Goal: Use online tool/utility: Utilize a website feature to perform a specific function

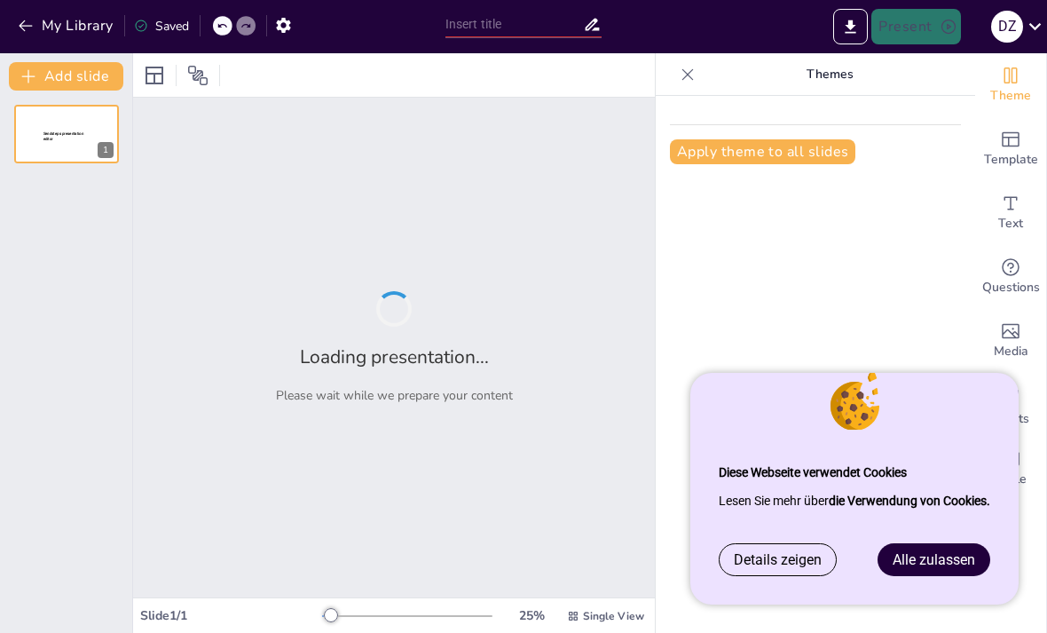
click at [959, 573] on link "Alle zulassen" at bounding box center [934, 559] width 111 height 31
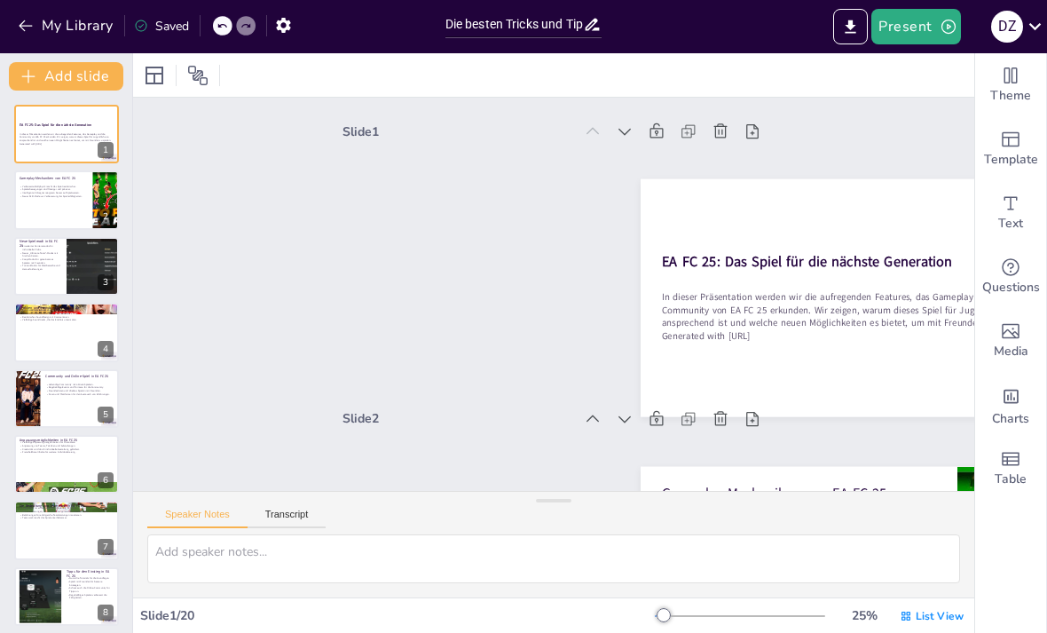
click at [94, 195] on button at bounding box center [102, 186] width 21 height 21
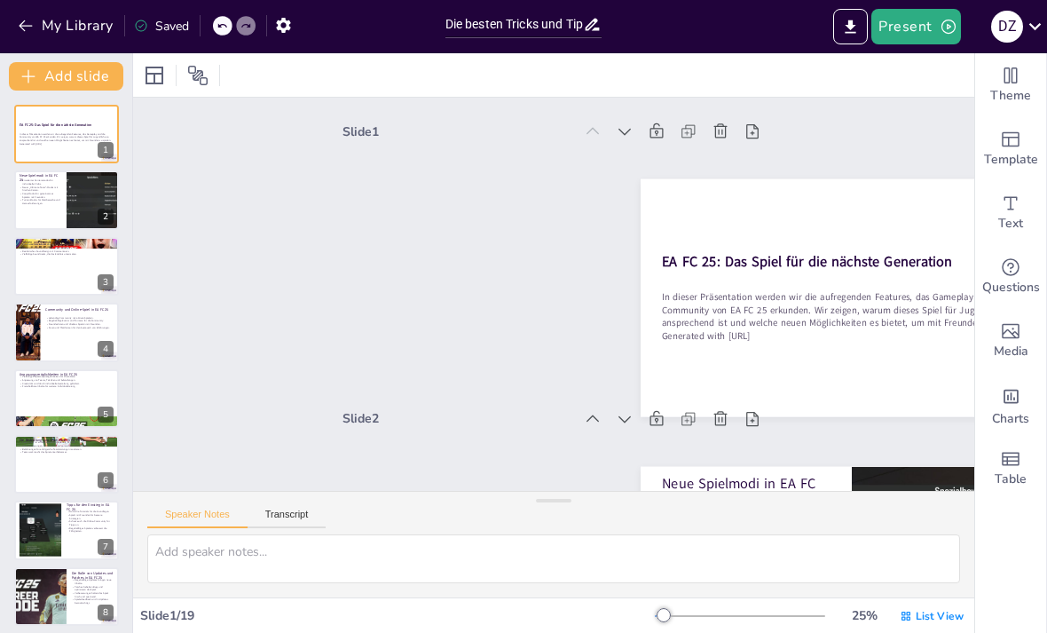
click at [53, 213] on div at bounding box center [66, 199] width 105 height 59
type textarea "Der erweiterte Karrieremodus erlaubt es den Spielern, ihre eigenen Clubs zu grü…"
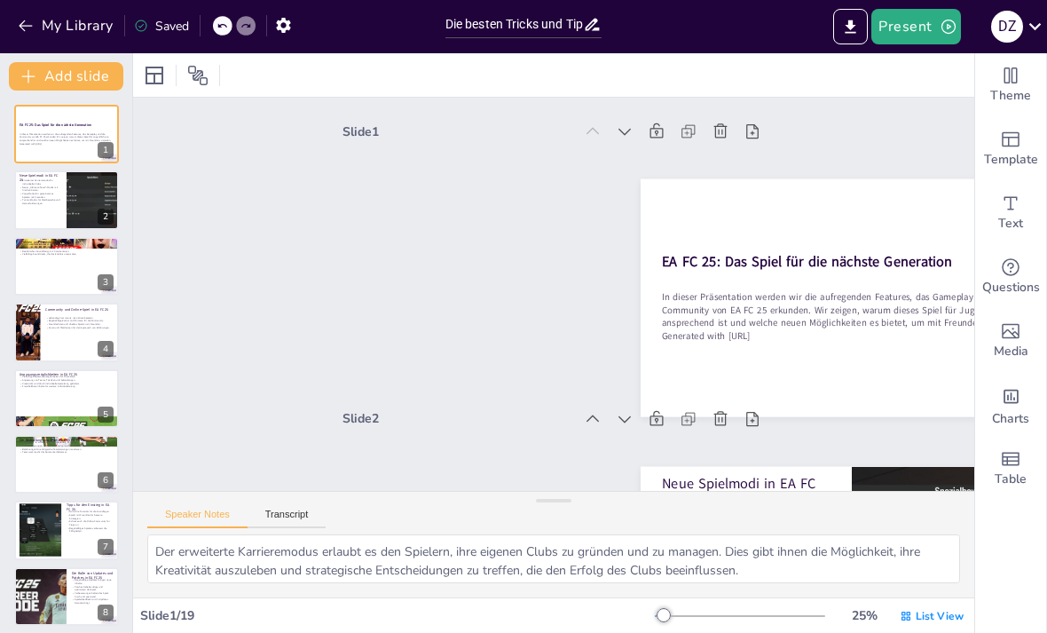
scroll to position [290, 0]
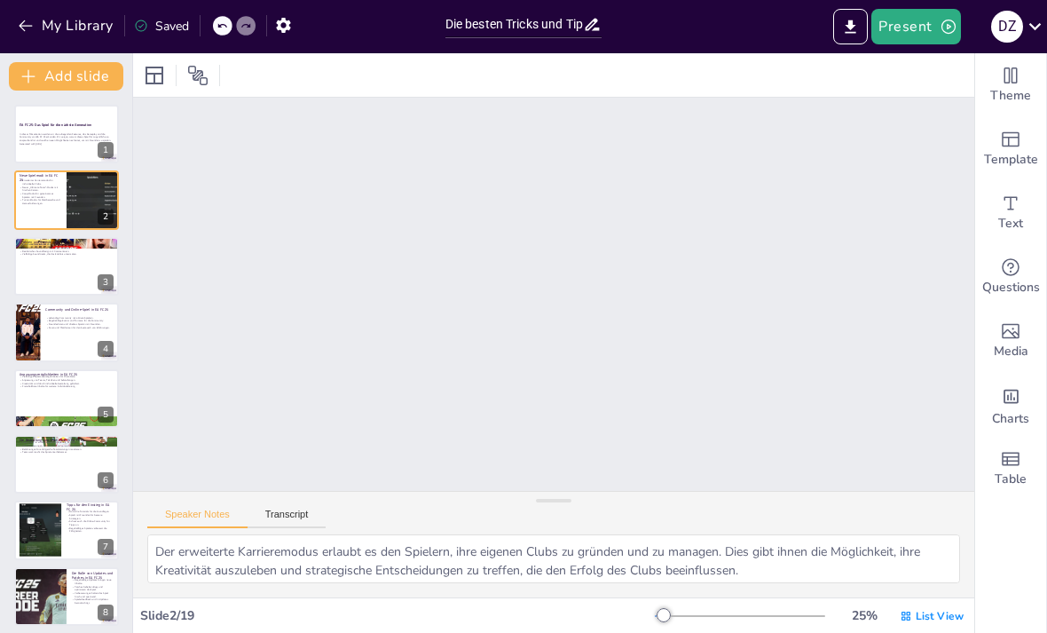
click at [44, 146] on div "In dieser Präsentation werden wir die aufregenden Features, das Gameplay und di…" at bounding box center [67, 139] width 94 height 18
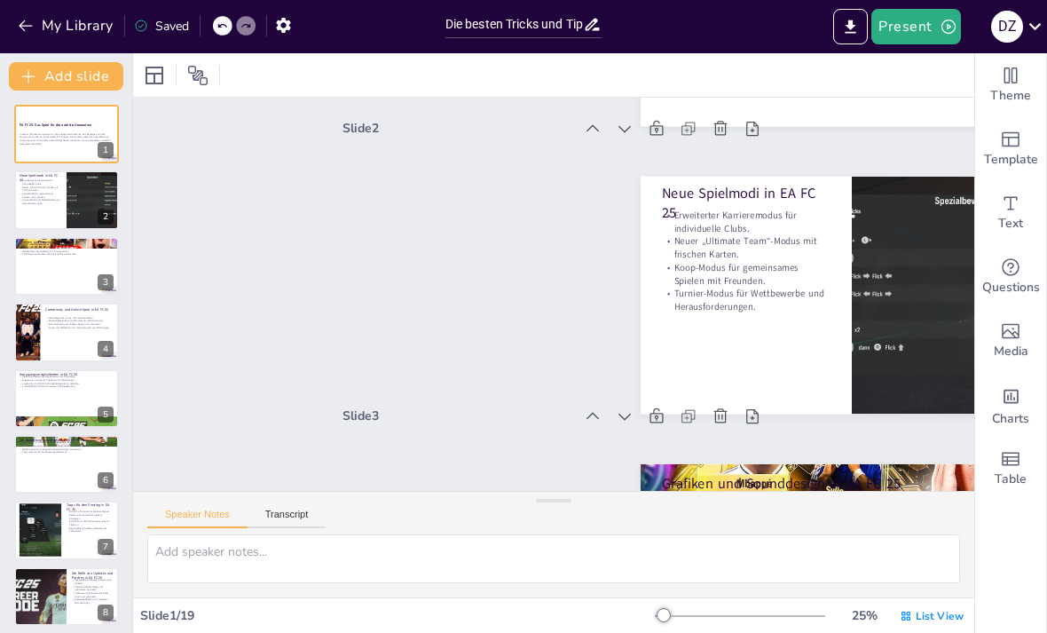
click at [40, 143] on p "Generated with [URL]" at bounding box center [67, 144] width 94 height 4
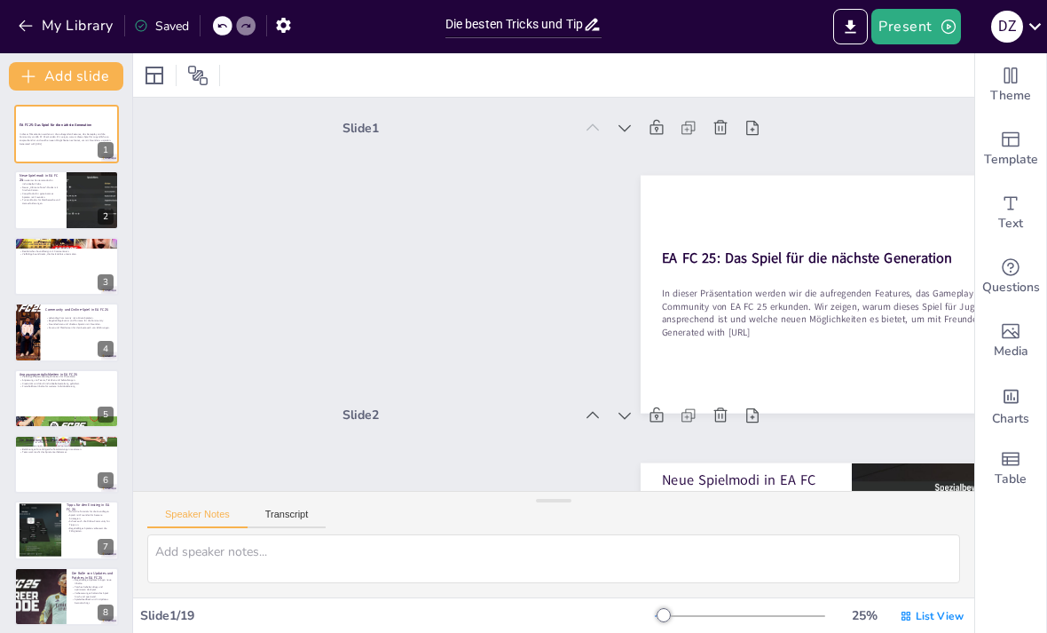
click at [66, 209] on div at bounding box center [66, 199] width 105 height 59
type textarea "Der erweiterte Karrieremodus erlaubt es den Spielern, ihre eigenen Clubs zu grü…"
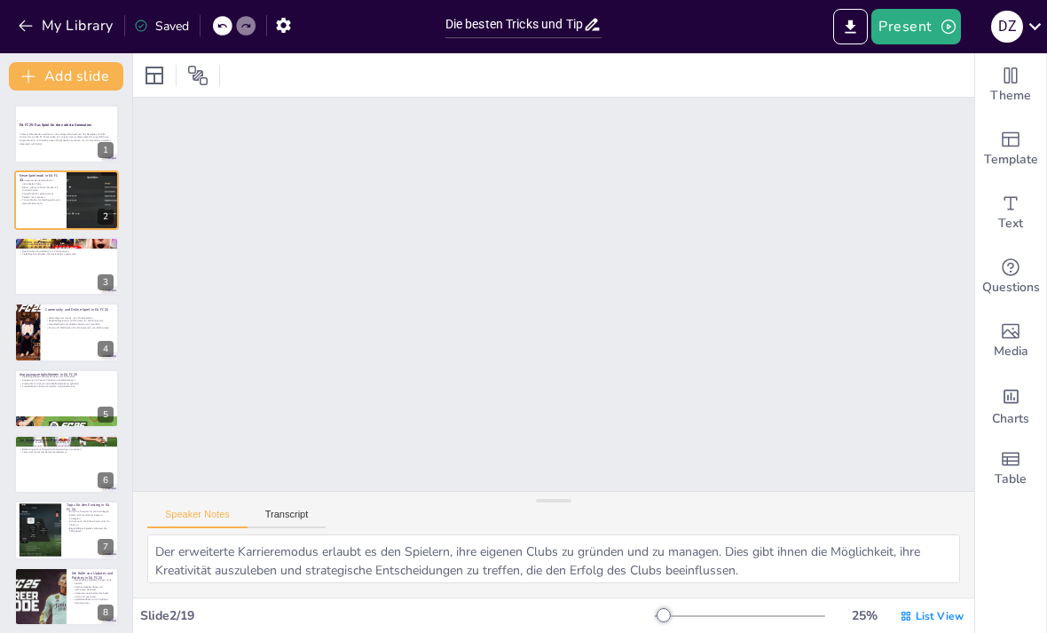
scroll to position [290, 0]
click at [60, 145] on p "Generated with [URL]" at bounding box center [67, 144] width 94 height 4
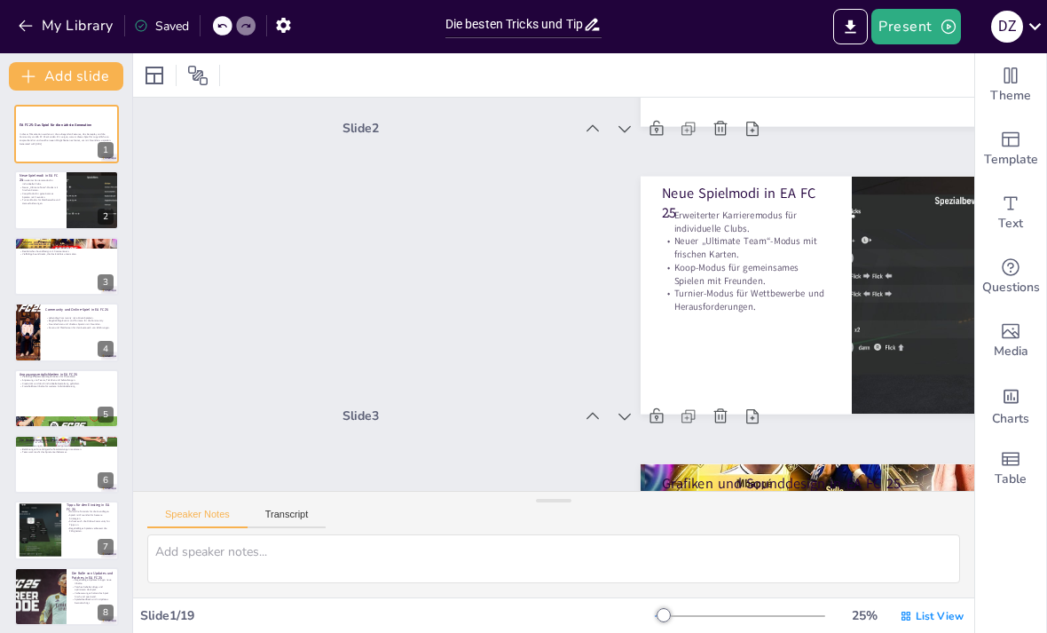
scroll to position [4, 0]
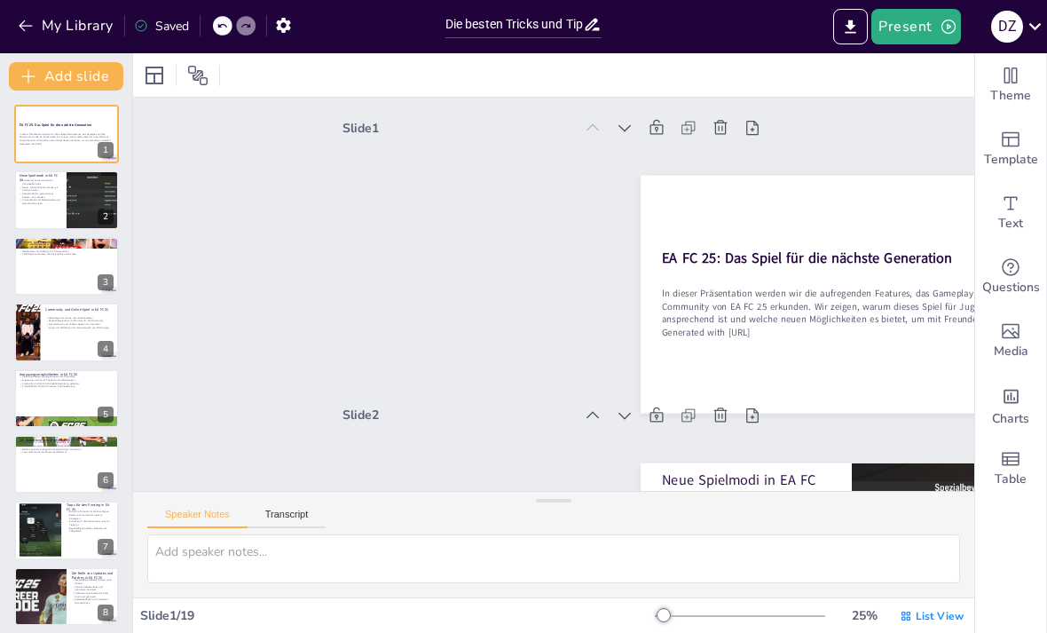
click at [38, 130] on div at bounding box center [66, 134] width 105 height 59
click at [45, 180] on p "Erweiterter Karrieremodus für individuelle Clubs." at bounding box center [41, 181] width 42 height 6
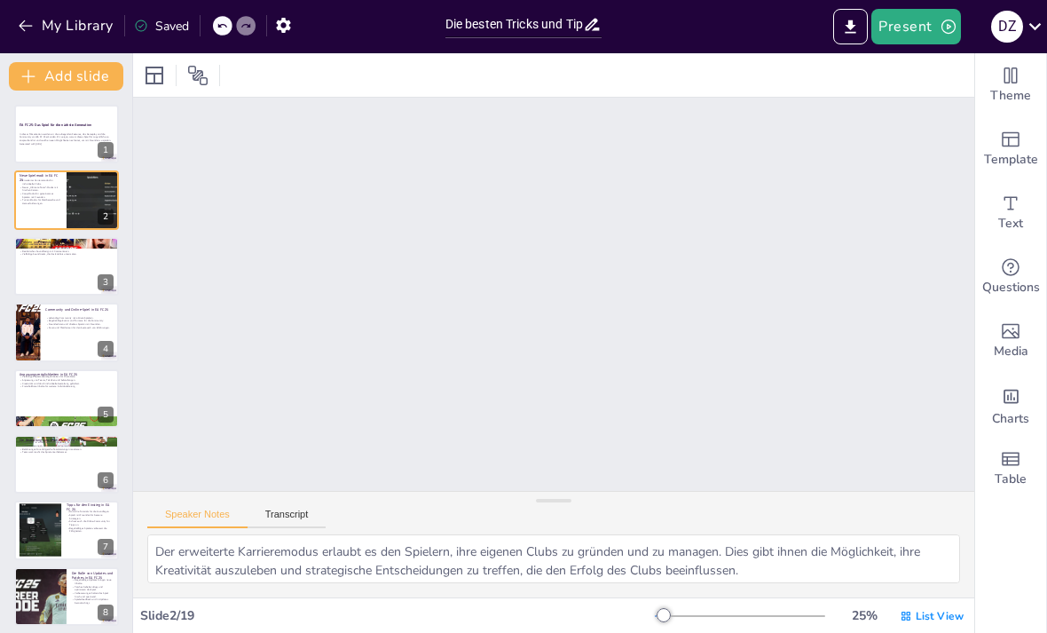
click at [44, 179] on p "Erweiterter Karrieremodus für individuelle Clubs." at bounding box center [41, 181] width 42 height 6
click at [60, 281] on div at bounding box center [66, 266] width 105 height 59
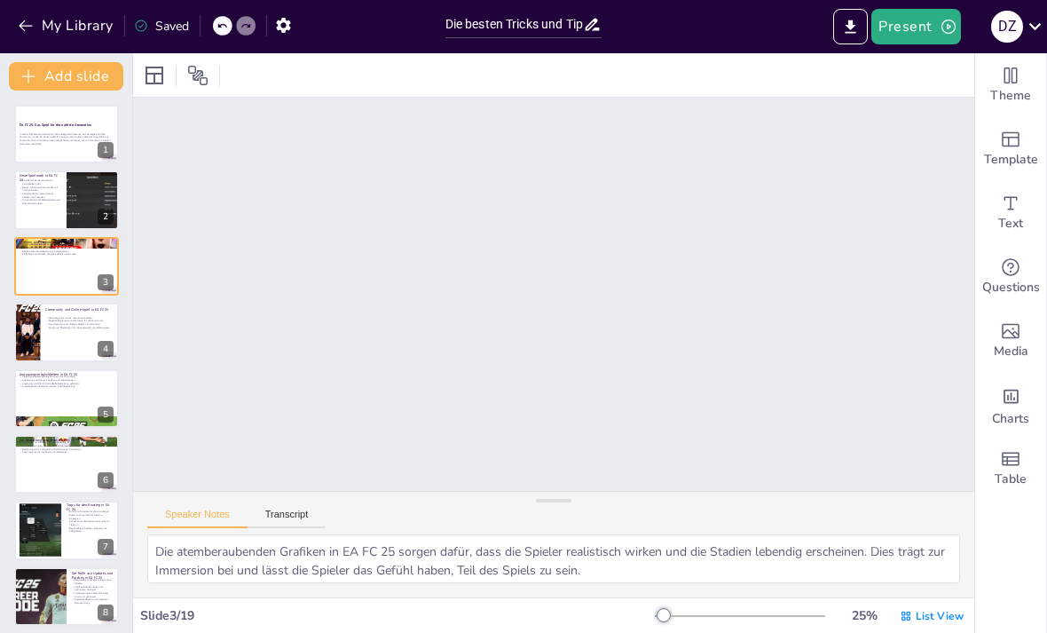
scroll to position [578, 0]
click at [58, 338] on div at bounding box center [66, 332] width 105 height 59
type textarea "Die lebendige Community rund um EA FC 25 bietet den Spielern die Möglichkeit, s…"
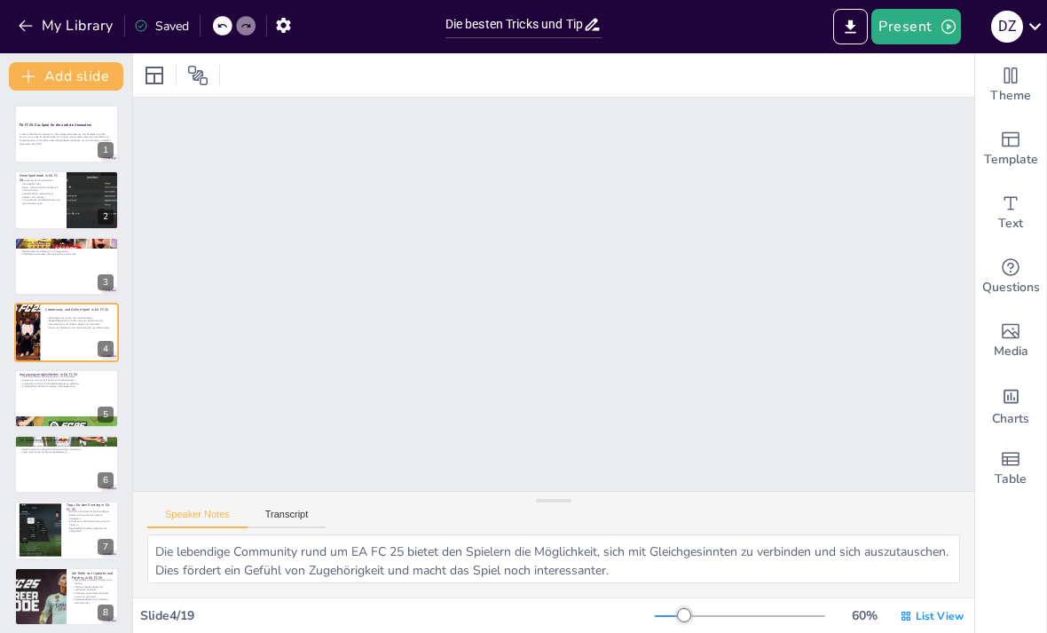
click at [57, 337] on div at bounding box center [66, 332] width 105 height 59
click at [741, 616] on div at bounding box center [738, 615] width 14 height 14
click at [76, 148] on div at bounding box center [66, 134] width 105 height 59
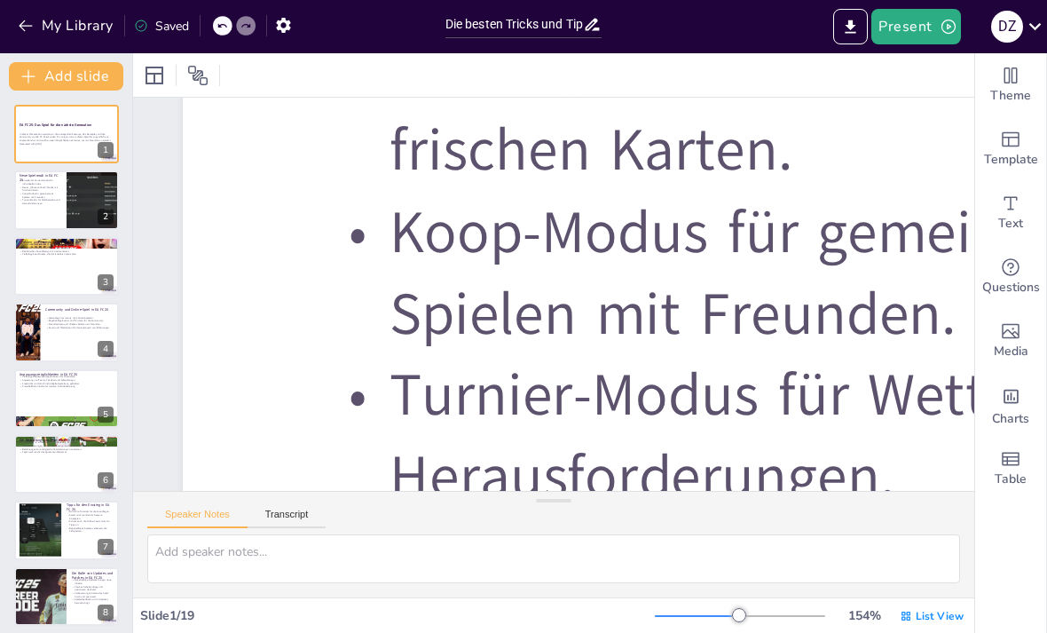
click at [50, 143] on p "Generated with [URL]" at bounding box center [67, 144] width 94 height 4
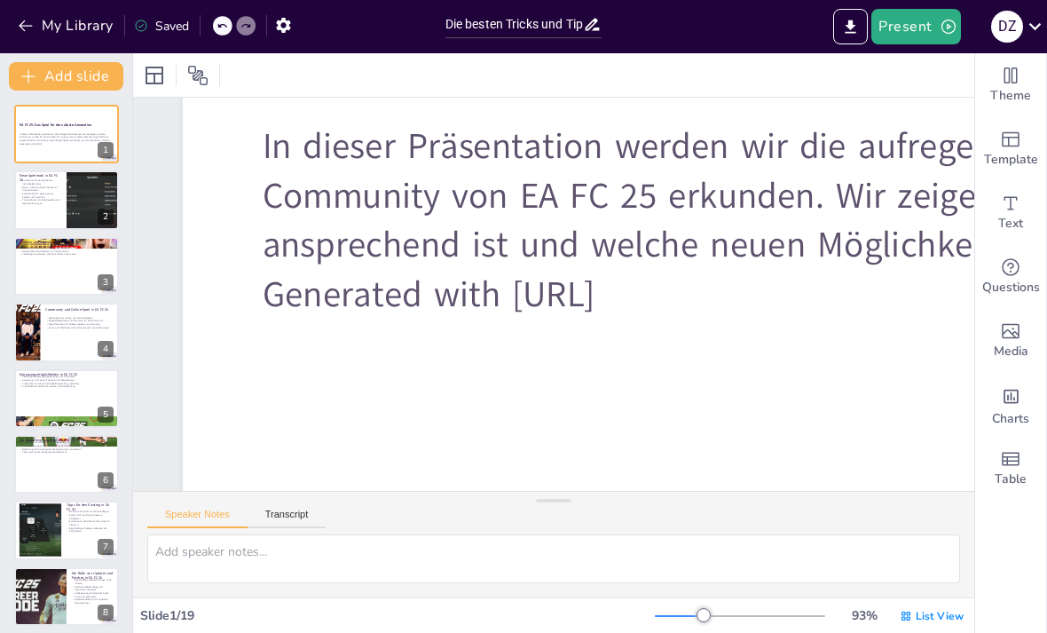
click at [85, 180] on button at bounding box center [77, 186] width 21 height 21
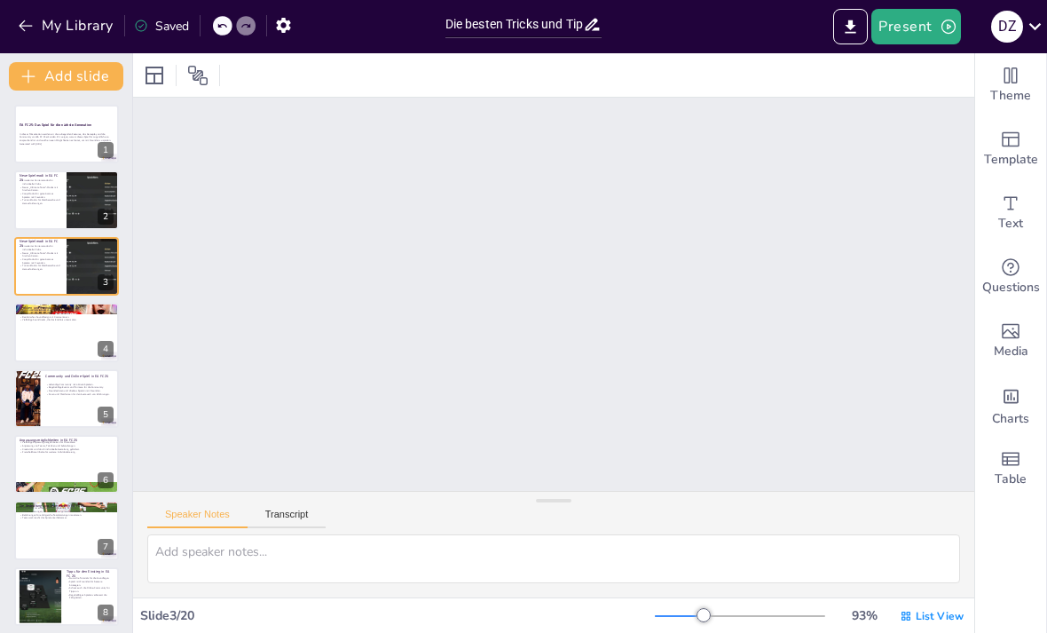
type textarea "Der erweiterte Karrieremodus erlaubt es den Spielern, ihre eigenen Clubs zu grü…"
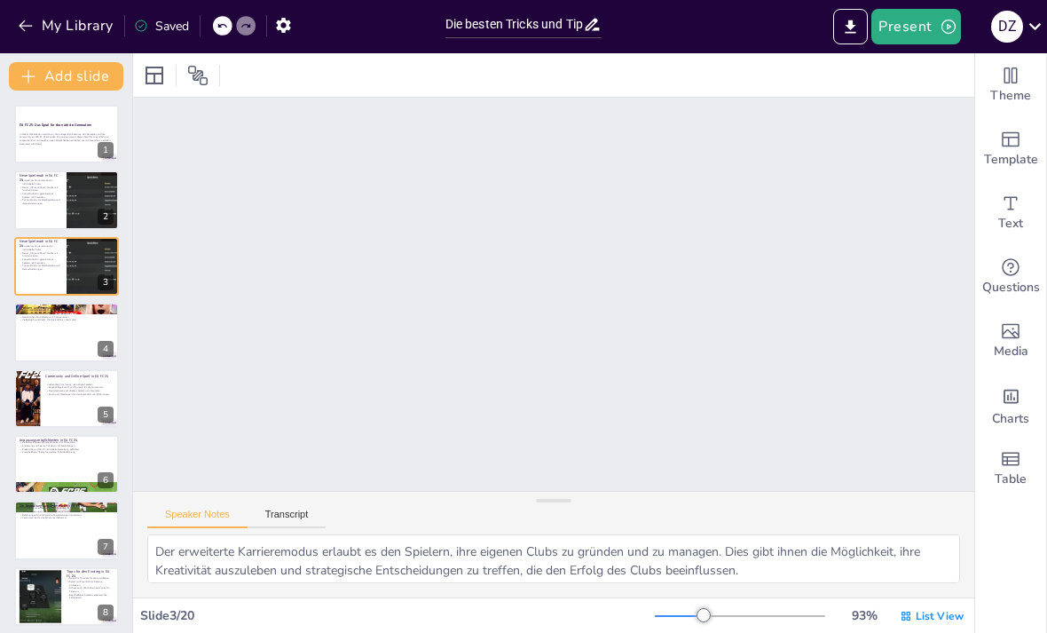
scroll to position [2148, 0]
click at [62, 217] on div at bounding box center [66, 199] width 105 height 59
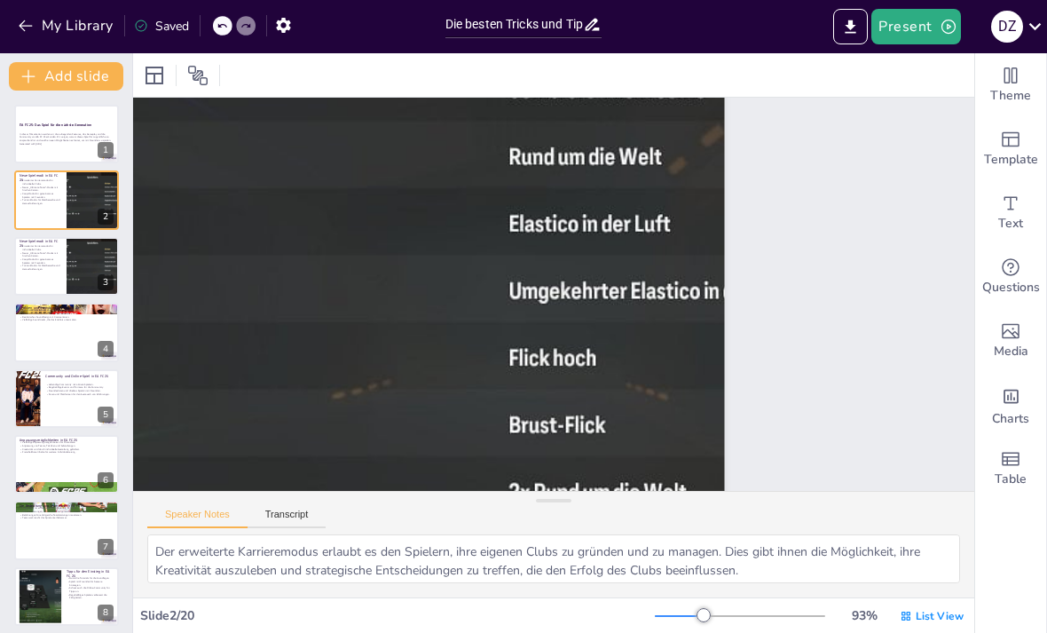
scroll to position [1204, 0]
click at [46, 272] on div at bounding box center [66, 266] width 105 height 59
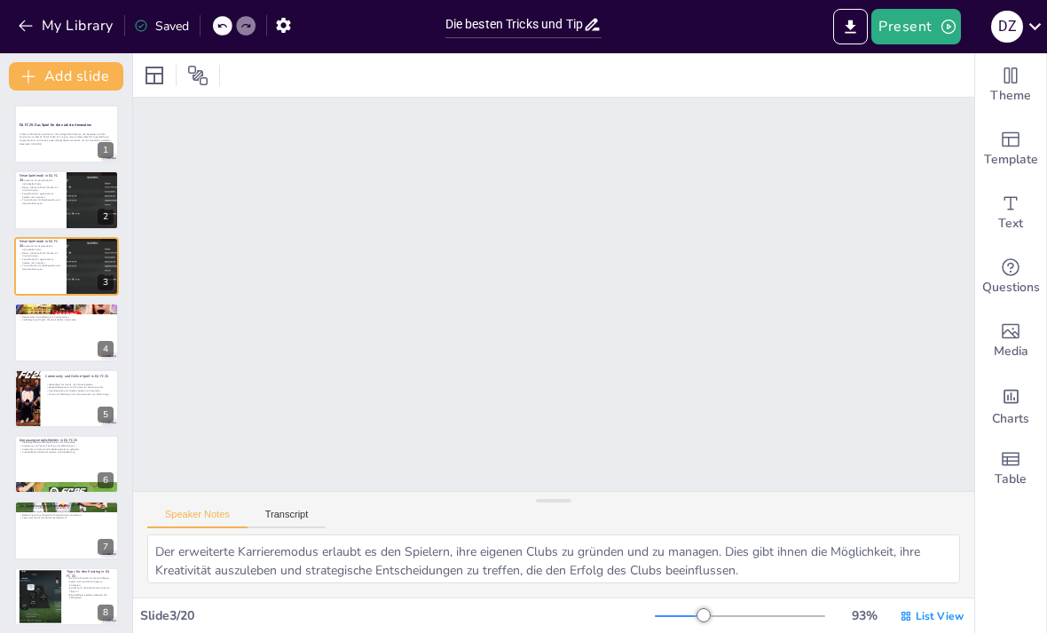
scroll to position [2148, 0]
